Goal: Task Accomplishment & Management: Manage account settings

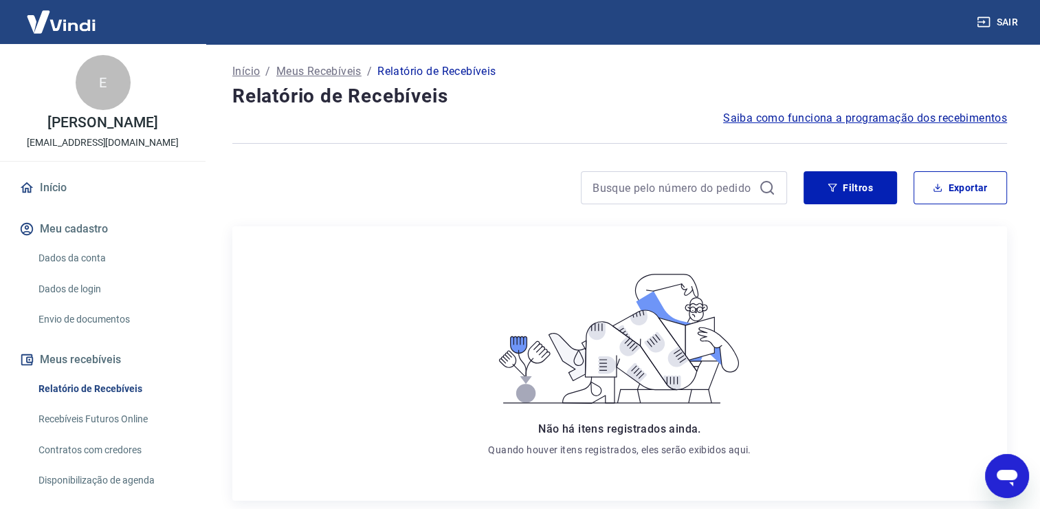
scroll to position [110, 0]
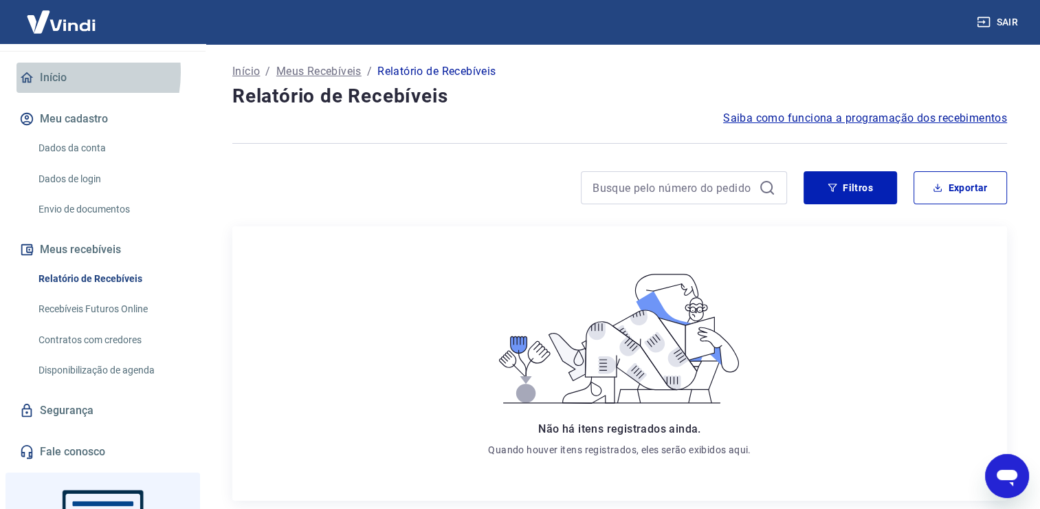
click at [47, 87] on link "Início" at bounding box center [102, 78] width 173 height 30
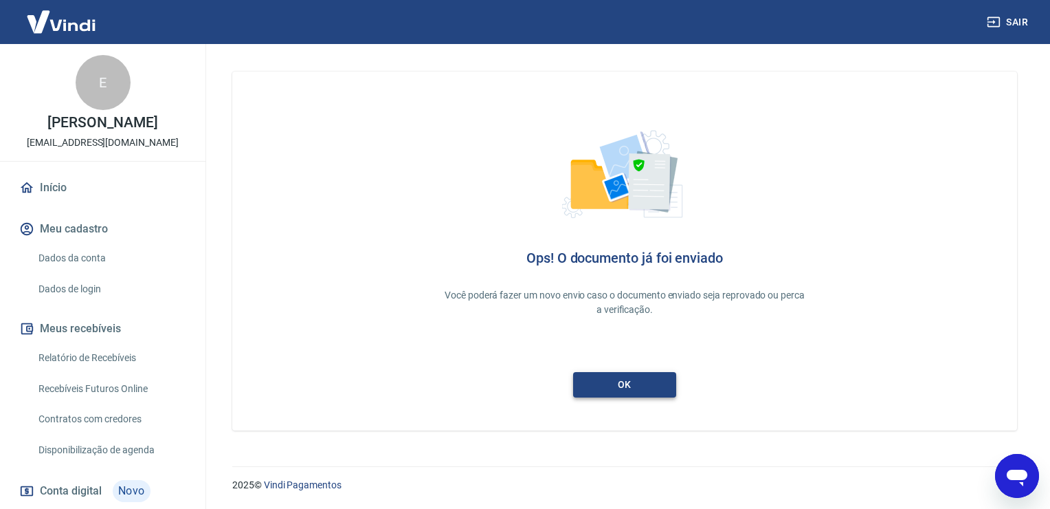
click at [643, 375] on link "ok" at bounding box center [624, 384] width 103 height 25
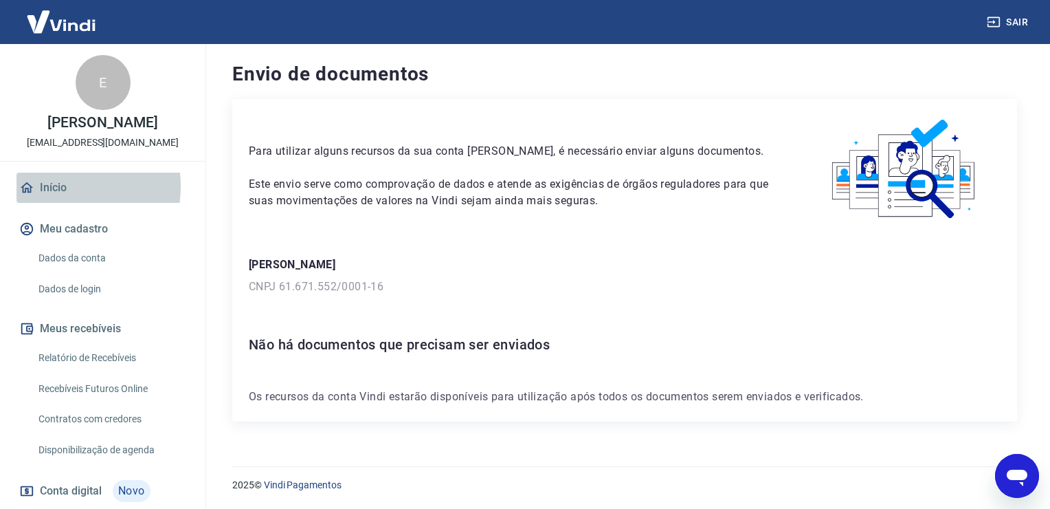
click at [54, 201] on link "Início" at bounding box center [102, 188] width 173 height 30
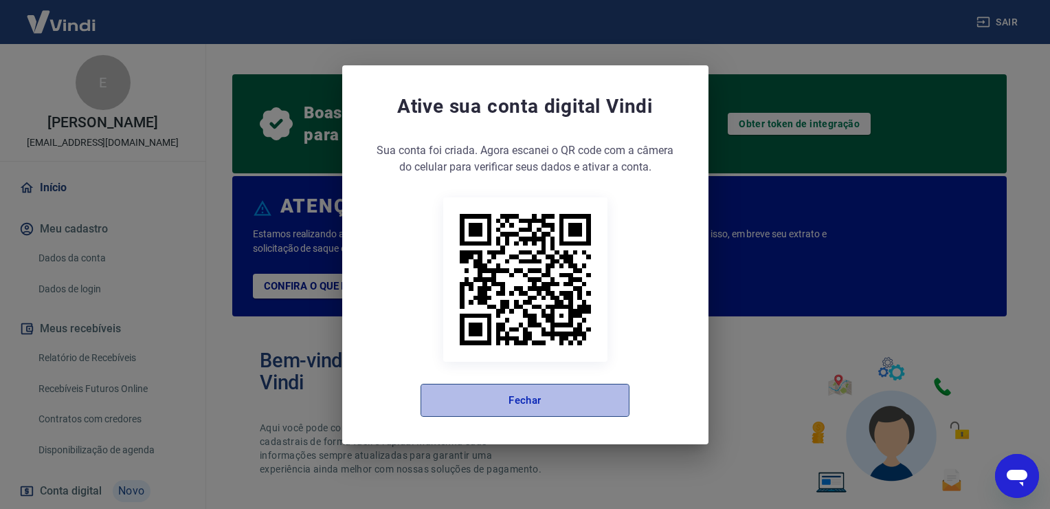
click at [532, 402] on button "Fechar" at bounding box center [525, 400] width 209 height 33
